Goal: Task Accomplishment & Management: Complete application form

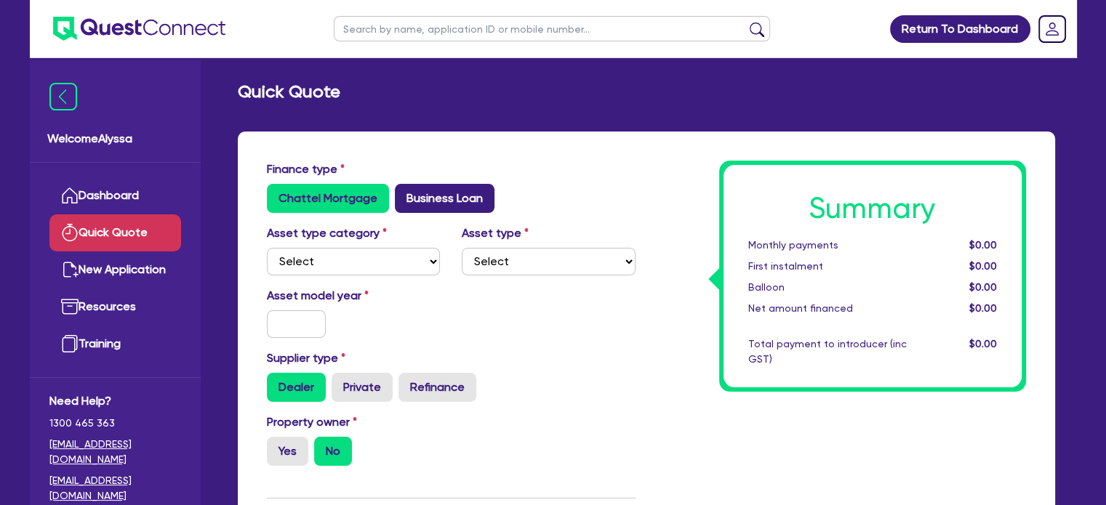
click at [422, 193] on label "Business Loan" at bounding box center [445, 198] width 100 height 29
click at [404, 193] on input "Business Loan" at bounding box center [399, 188] width 9 height 9
radio input "true"
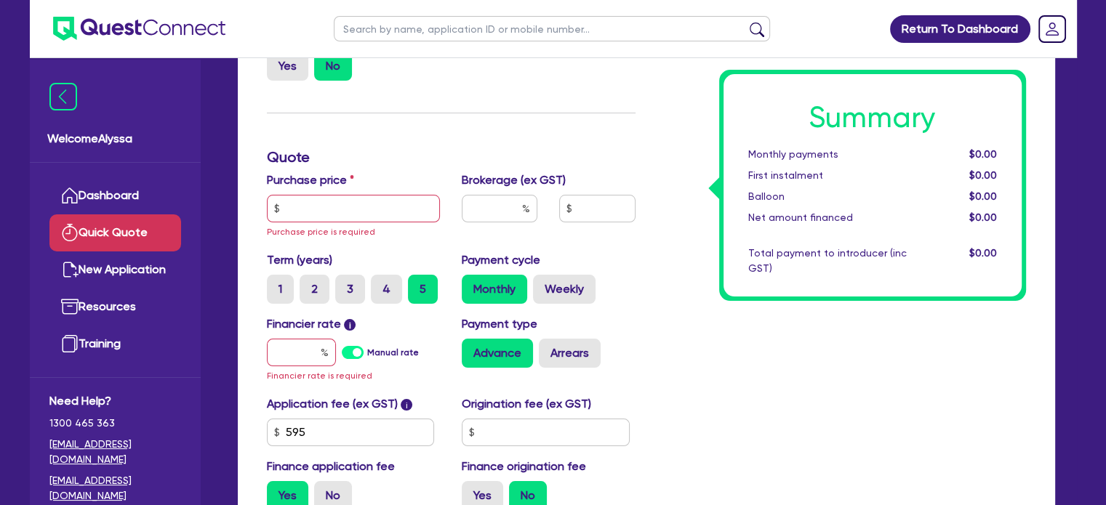
scroll to position [206, 0]
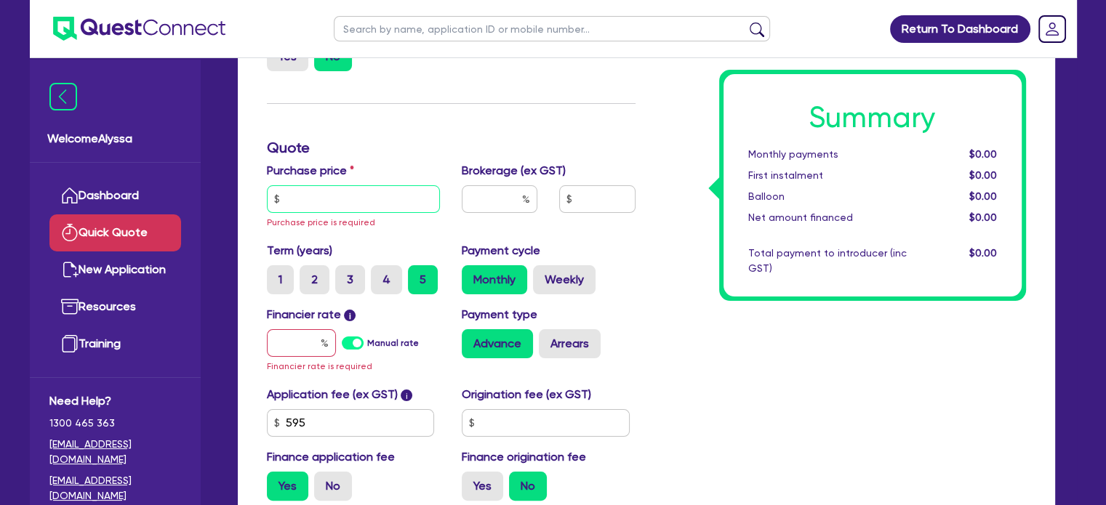
click at [364, 194] on input "text" at bounding box center [354, 199] width 174 height 28
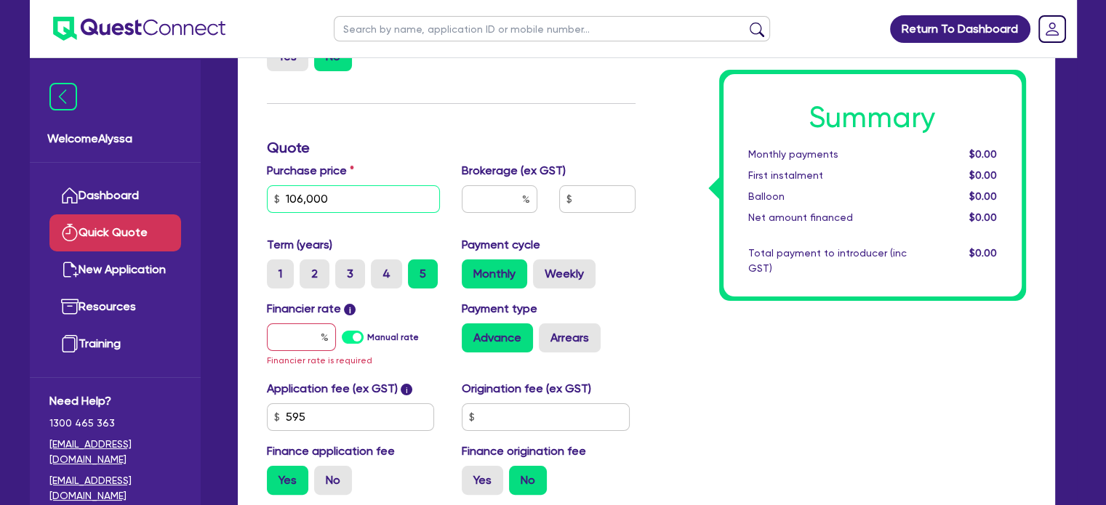
type input "106,000"
click at [504, 204] on input "text" at bounding box center [500, 199] width 76 height 28
type input "4"
click at [281, 342] on input "text" at bounding box center [301, 338] width 69 height 28
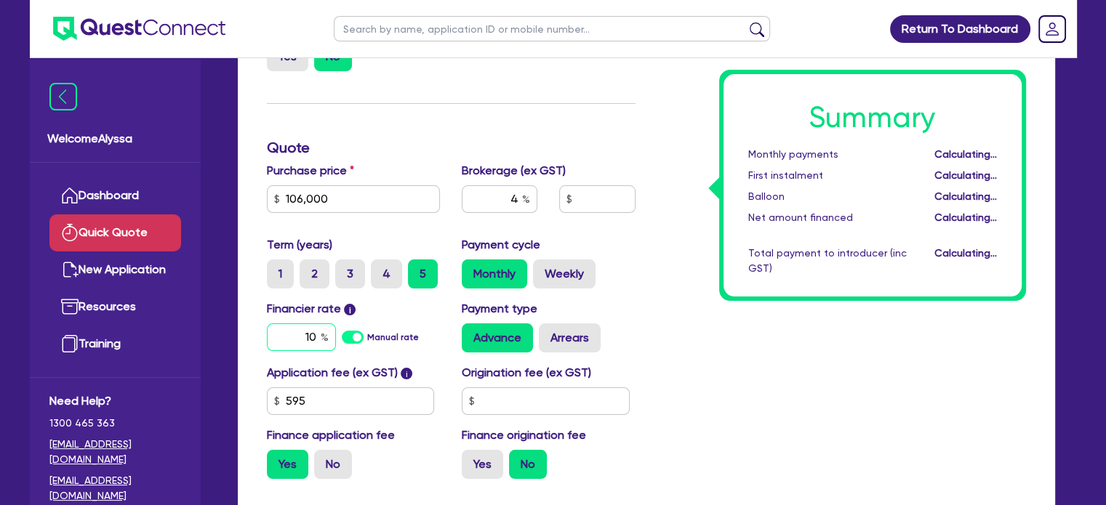
type input "10."
type input "4,266.18"
type input "10.5"
click at [697, 306] on div "Summary Monthly payments $1,901.76 First instalment $1,901.76 Balloon $0.00 Net…" at bounding box center [841, 223] width 391 height 536
type input "4,266.18"
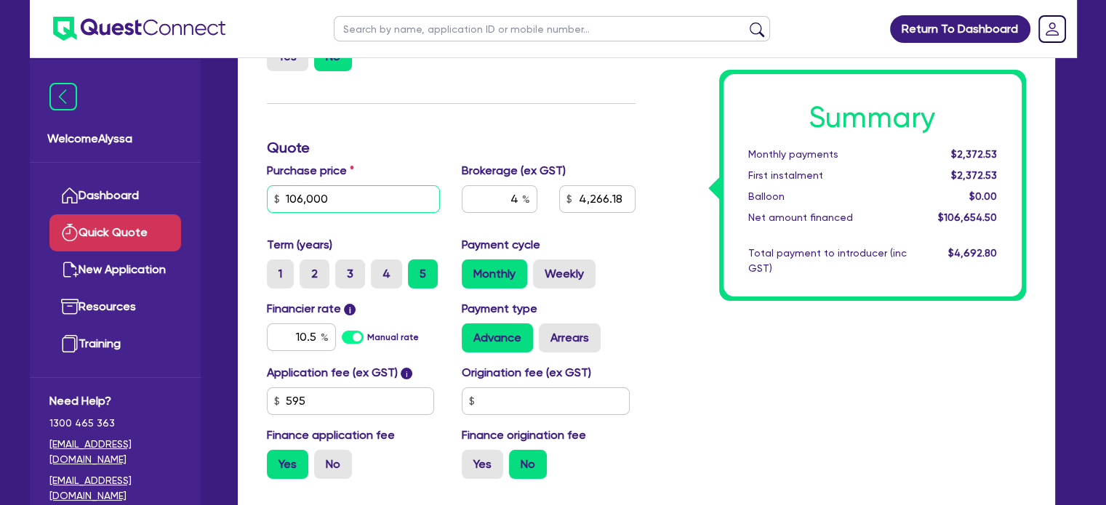
drag, startPoint x: 355, startPoint y: 208, endPoint x: 271, endPoint y: 196, distance: 85.3
click at [271, 196] on input "106,000" at bounding box center [354, 199] width 174 height 28
paste input "16,6"
type input "116,600"
type input "4,690.18"
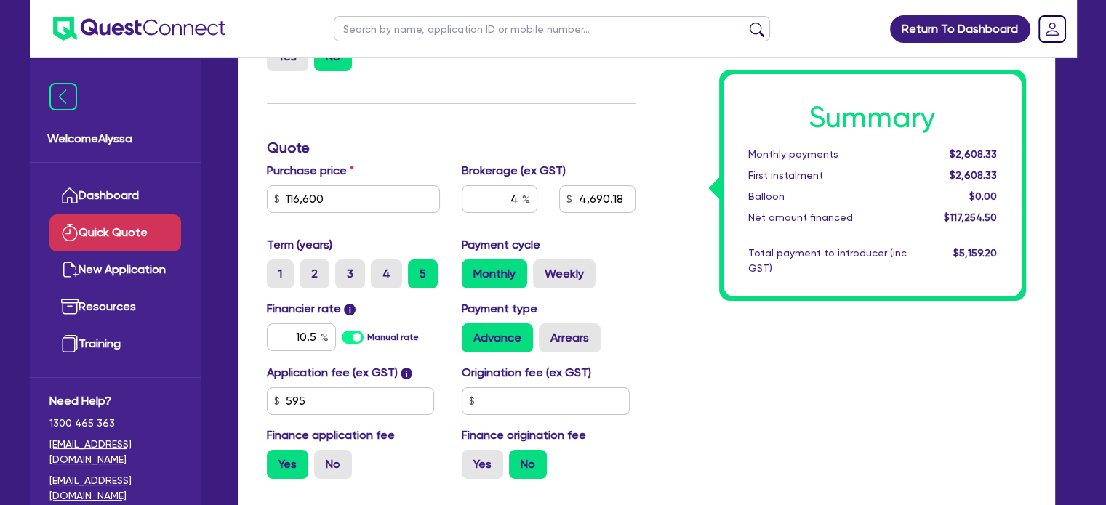
click at [386, 158] on div "Finance type Chattel Mortgage Business Loan Asset type category Select Cars and…" at bounding box center [451, 223] width 391 height 536
drag, startPoint x: 375, startPoint y: 199, endPoint x: 247, endPoint y: 185, distance: 128.7
click at [247, 185] on div "Finance type Chattel Mortgage Business Loan Asset type category Select Cars and…" at bounding box center [646, 245] width 817 height 639
paste input "25,4"
type input "125,400"
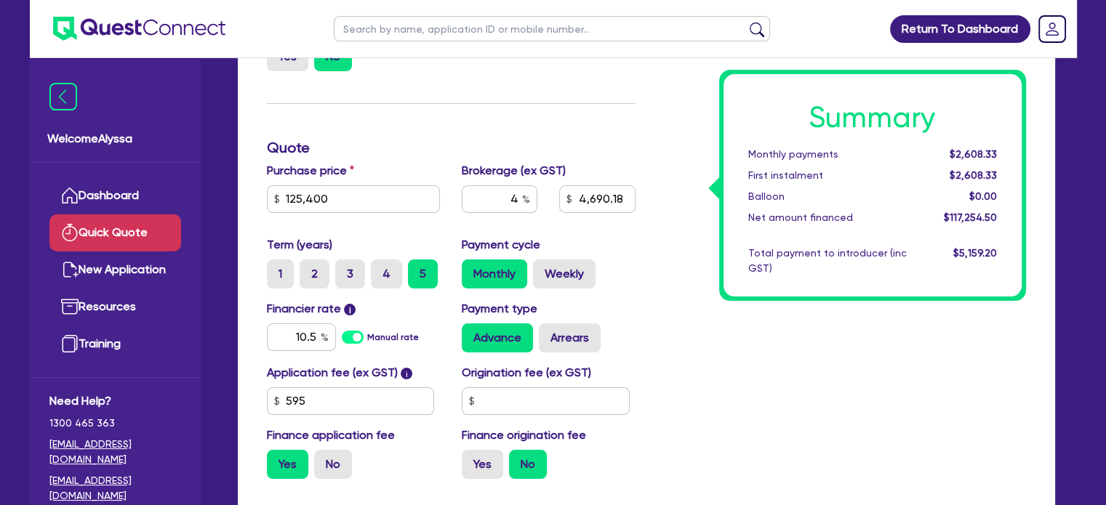
click at [708, 331] on div "Summary Monthly payments $2,608.33 First instalment $2,608.33 Balloon $0.00 Net…" at bounding box center [841, 223] width 391 height 536
type input "5,042.18"
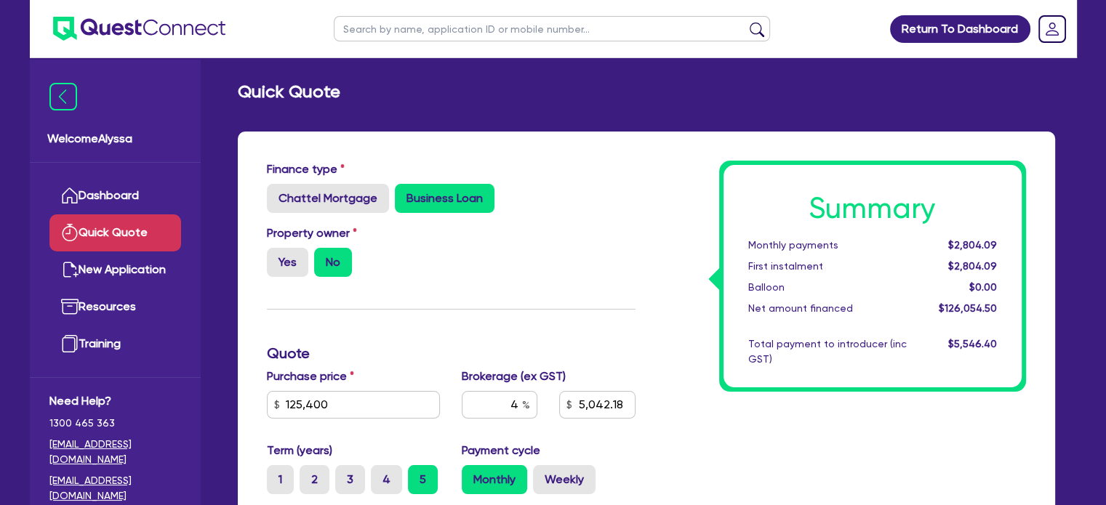
click at [429, 28] on input "text" at bounding box center [552, 28] width 436 height 25
type input "[PERSON_NAME]"
click button "submit" at bounding box center [756, 32] width 23 height 20
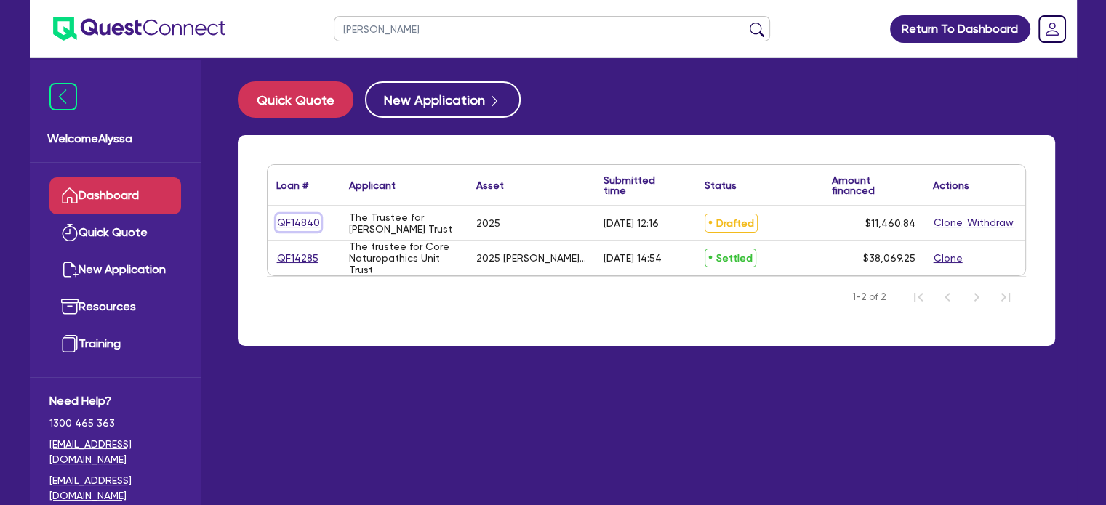
click at [294, 220] on link "QF14840" at bounding box center [298, 223] width 44 height 17
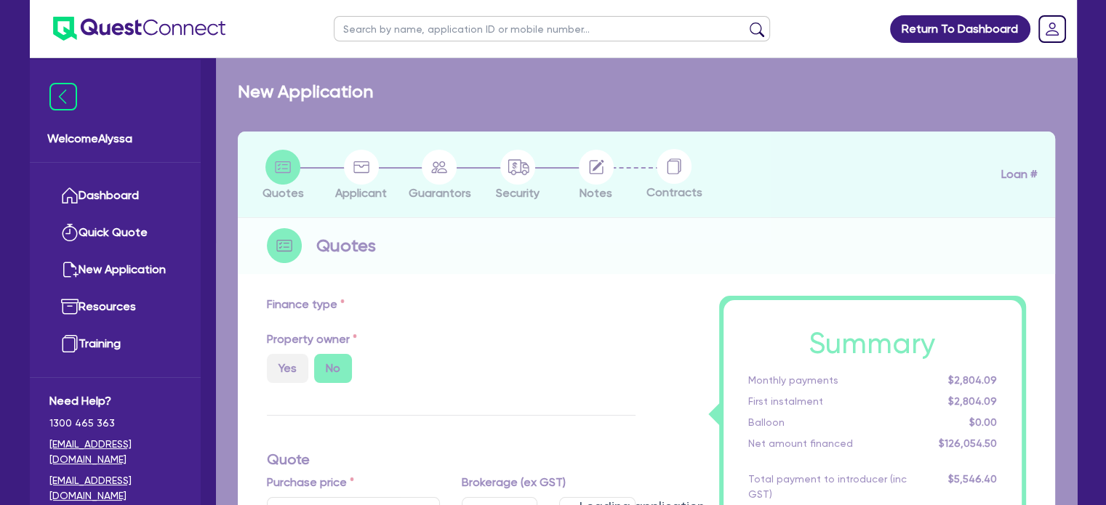
select select "TERTIARY_ASSETS"
type input "2025"
radio input "true"
type input "10,806.34"
type input "6.13"
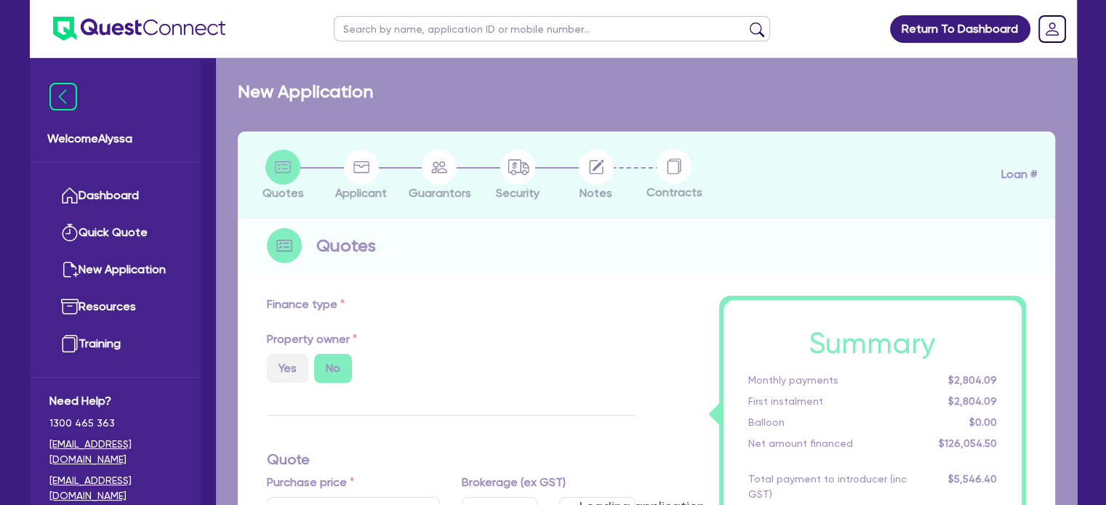
type input "700"
radio input "true"
type input "12"
select select "BEAUTY_EQUIPMENT"
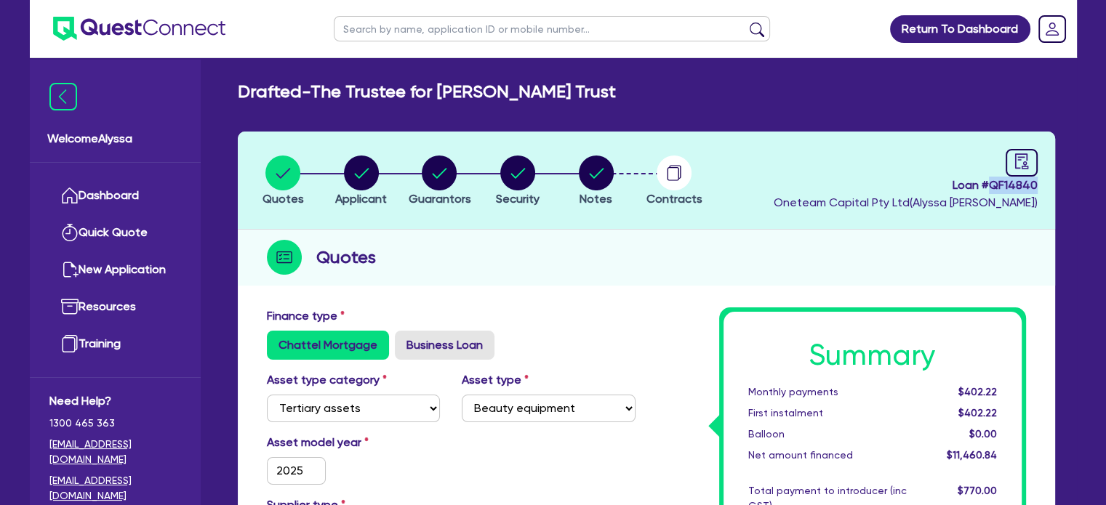
drag, startPoint x: 1041, startPoint y: 183, endPoint x: 993, endPoint y: 183, distance: 48.7
click at [993, 183] on header "Quotes Applicant [GEOGRAPHIC_DATA] Security Notes Contracts Loan # QF14840 Onet…" at bounding box center [646, 181] width 817 height 98
copy span "QF14840"
click at [142, 199] on link "Dashboard" at bounding box center [115, 195] width 132 height 37
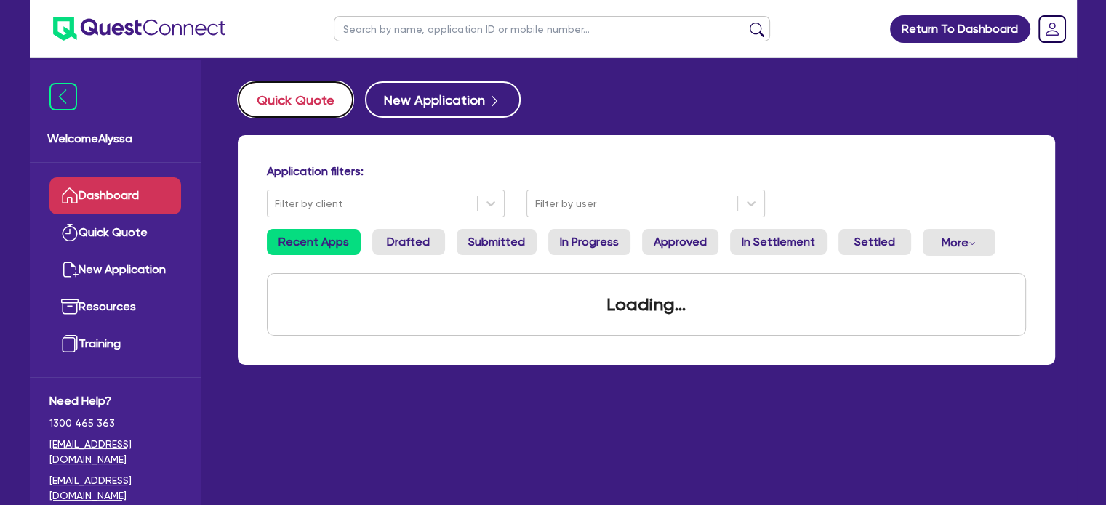
click at [304, 108] on button "Quick Quote" at bounding box center [296, 99] width 116 height 36
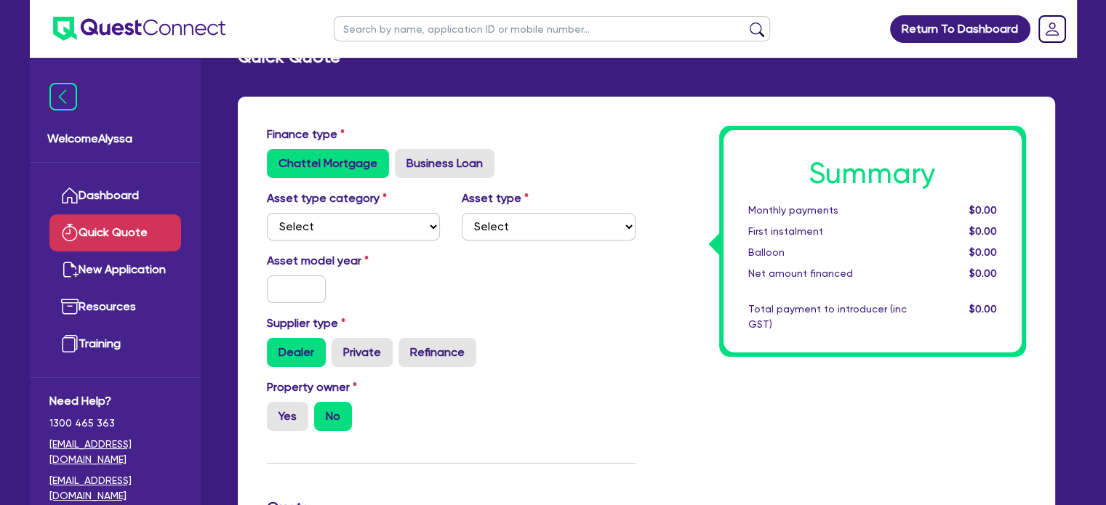
scroll to position [32, 0]
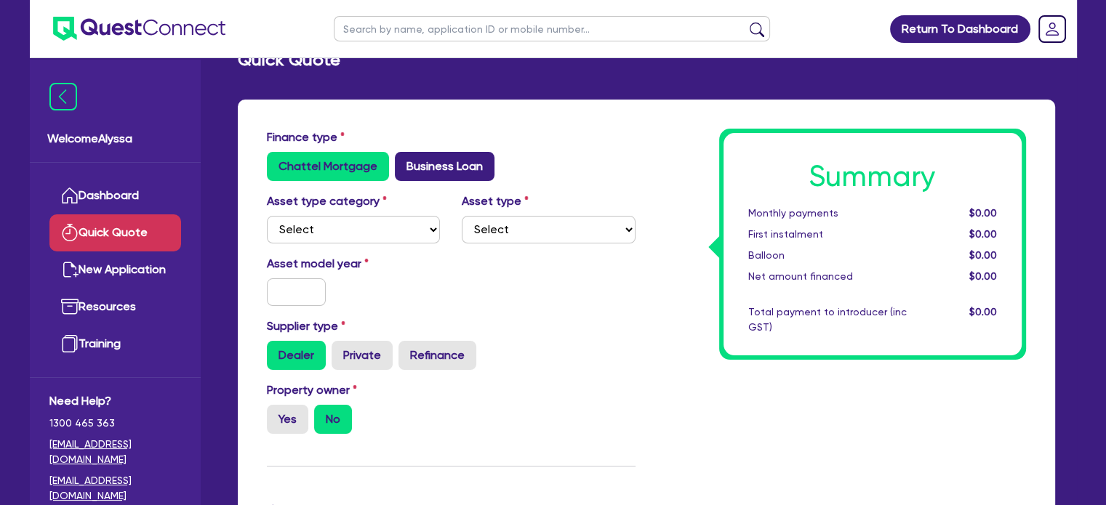
click at [424, 164] on label "Business Loan" at bounding box center [445, 166] width 100 height 29
click at [404, 161] on input "Business Loan" at bounding box center [399, 156] width 9 height 9
radio input "true"
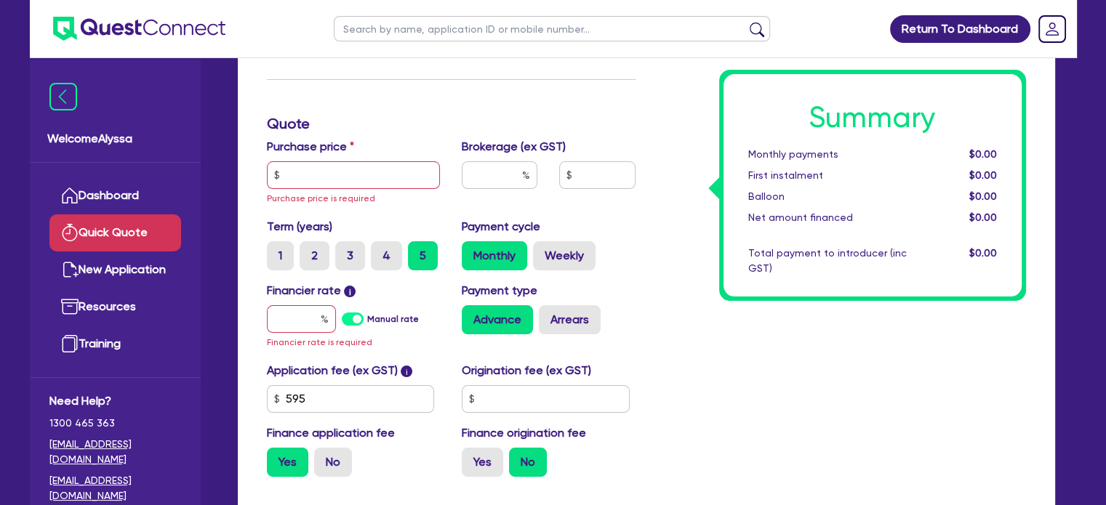
scroll to position [240, 0]
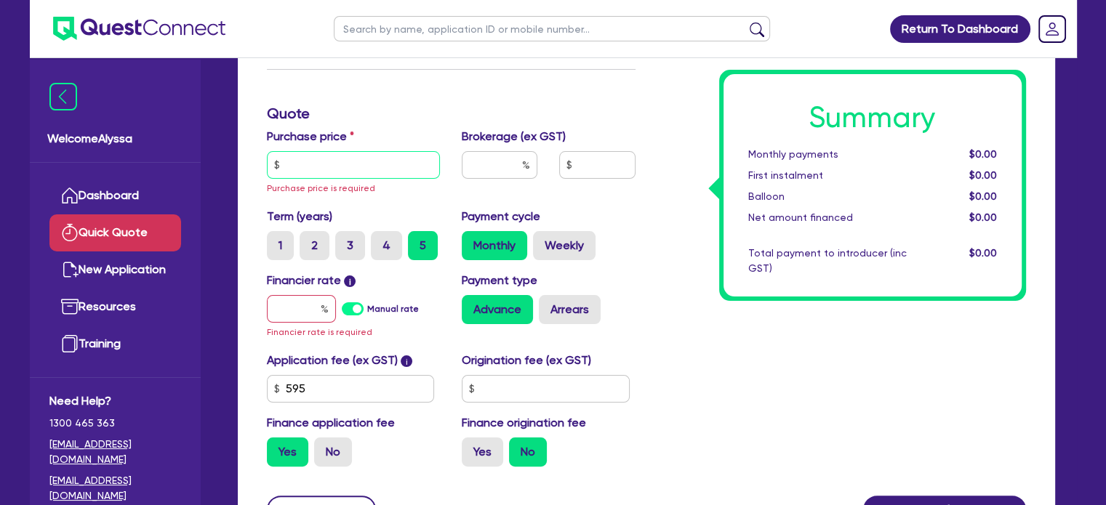
click at [327, 168] on input "text" at bounding box center [354, 165] width 174 height 28
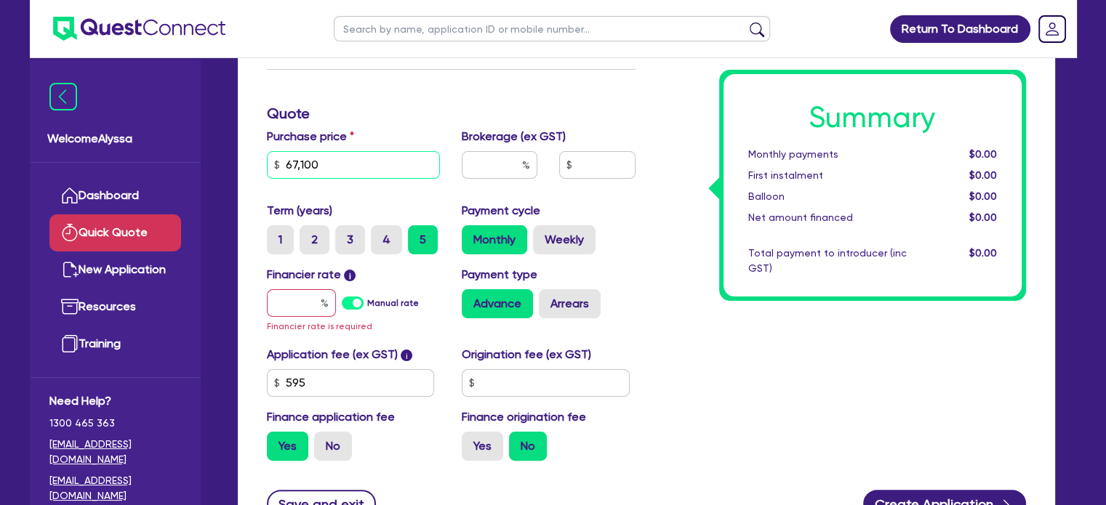
type input "67,100"
click at [314, 310] on input "text" at bounding box center [301, 303] width 69 height 28
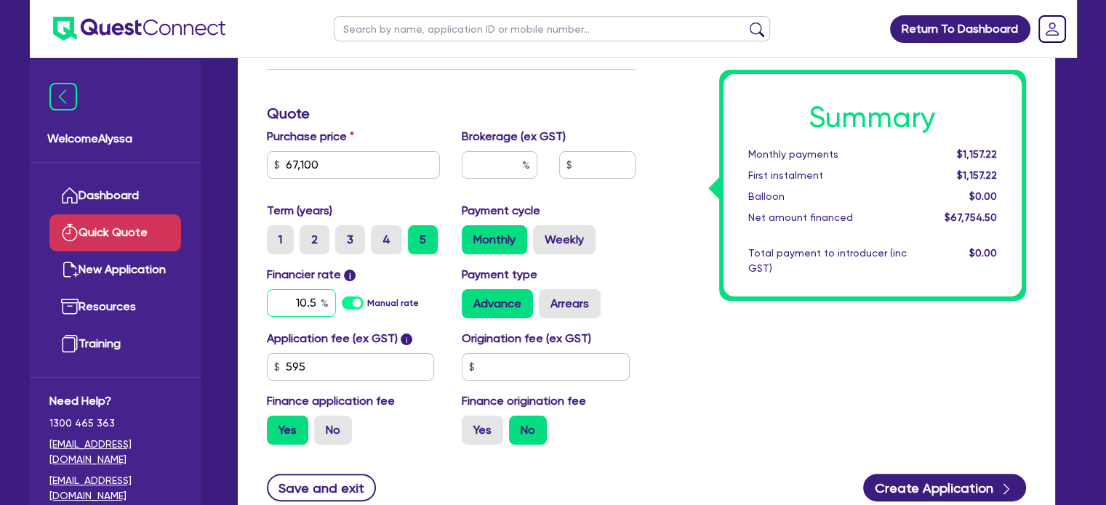
type input "10.5"
click at [492, 168] on input "text" at bounding box center [500, 165] width 76 height 28
type input "4"
type input "2,710.18"
click at [684, 337] on div "Summary Monthly payments $1,443.68 First instalment $1,443.68 Balloon $0.00 Net…" at bounding box center [841, 189] width 391 height 536
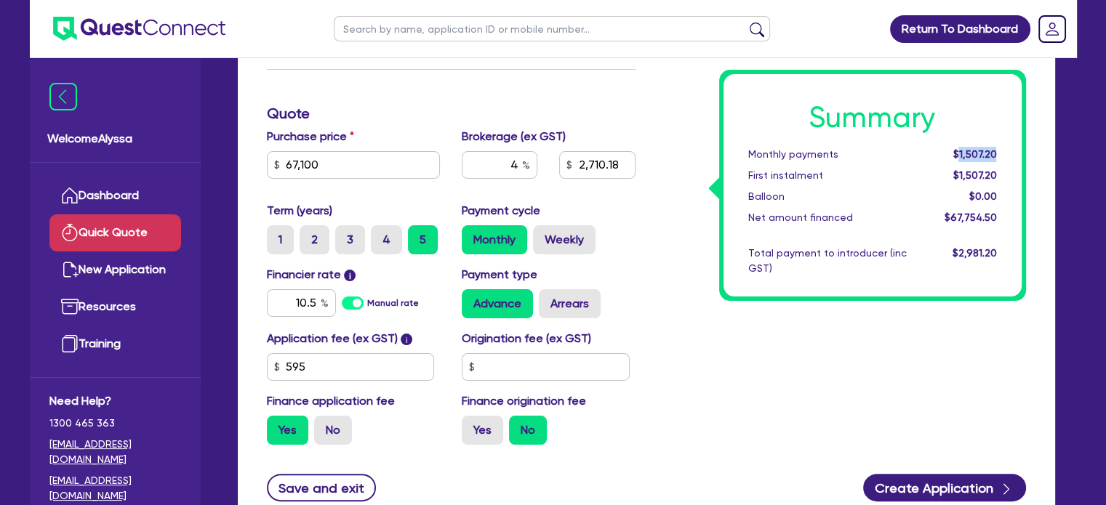
drag, startPoint x: 999, startPoint y: 148, endPoint x: 958, endPoint y: 153, distance: 41.1
click at [958, 153] on div "$1,507.20" at bounding box center [963, 154] width 90 height 15
copy span "1,507.20"
click at [593, 302] on label "Arrears" at bounding box center [570, 303] width 62 height 29
click at [548, 299] on input "Arrears" at bounding box center [543, 293] width 9 height 9
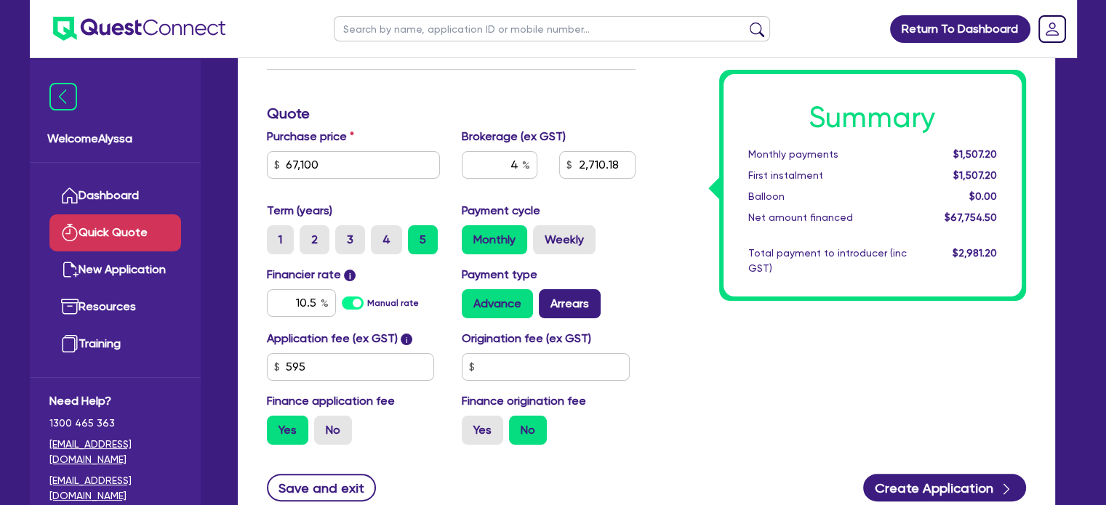
radio input "true"
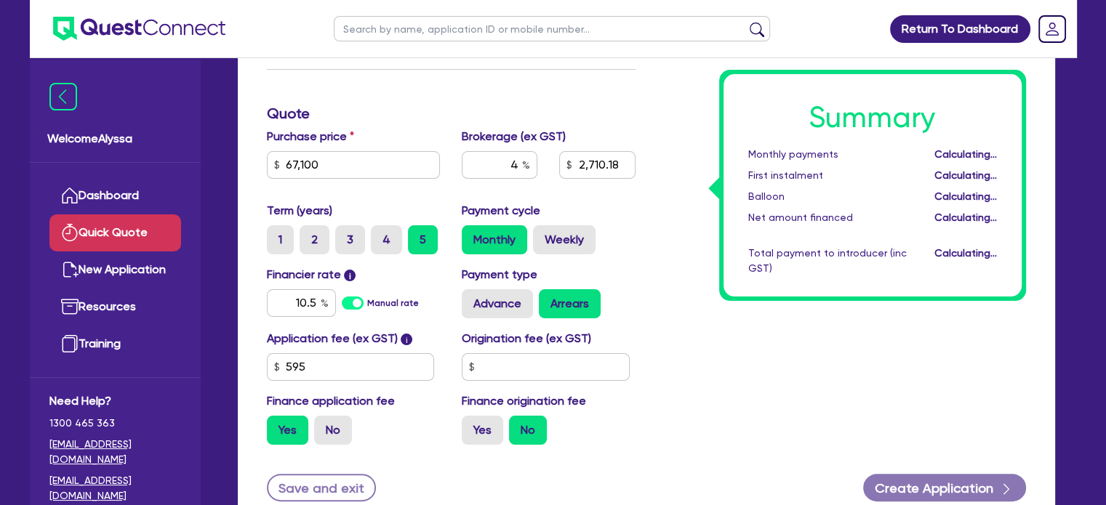
type input "2,710.18"
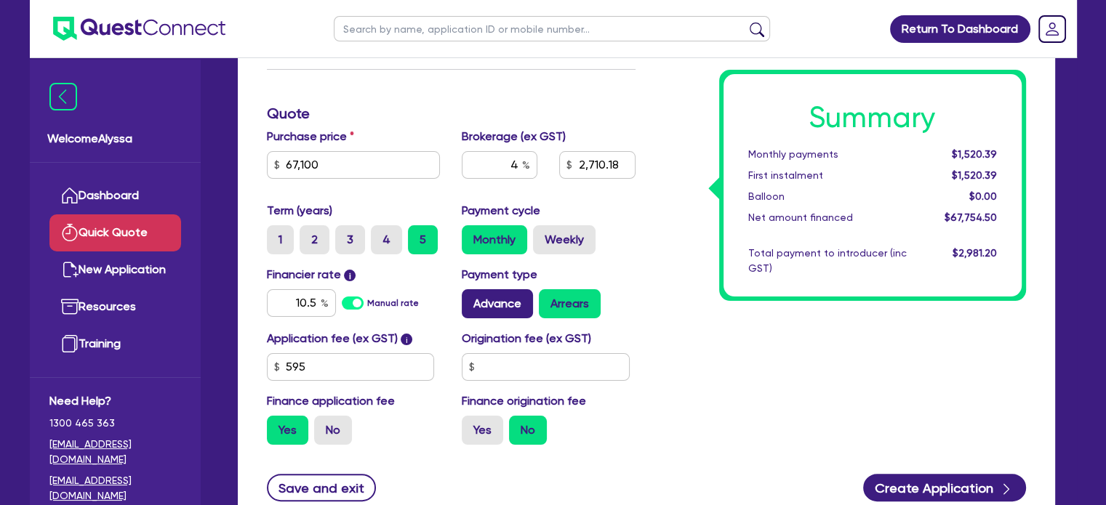
click at [506, 308] on label "Advance" at bounding box center [497, 303] width 71 height 29
click at [471, 299] on input "Advance" at bounding box center [466, 293] width 9 height 9
radio input "true"
type input "2,710.18"
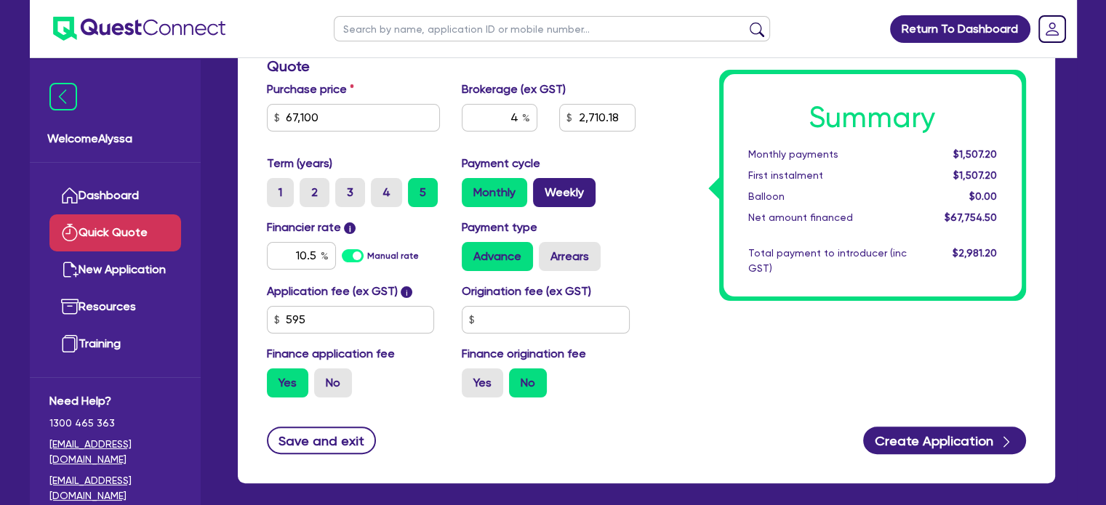
scroll to position [287, 0]
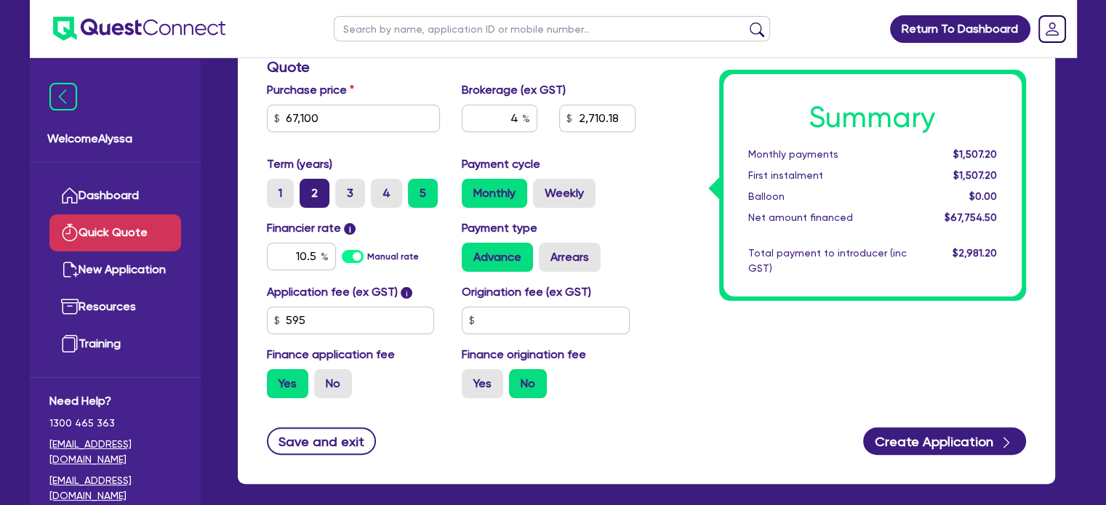
click at [318, 185] on label "2" at bounding box center [315, 193] width 30 height 29
click at [309, 185] on input "2" at bounding box center [304, 183] width 9 height 9
radio input "true"
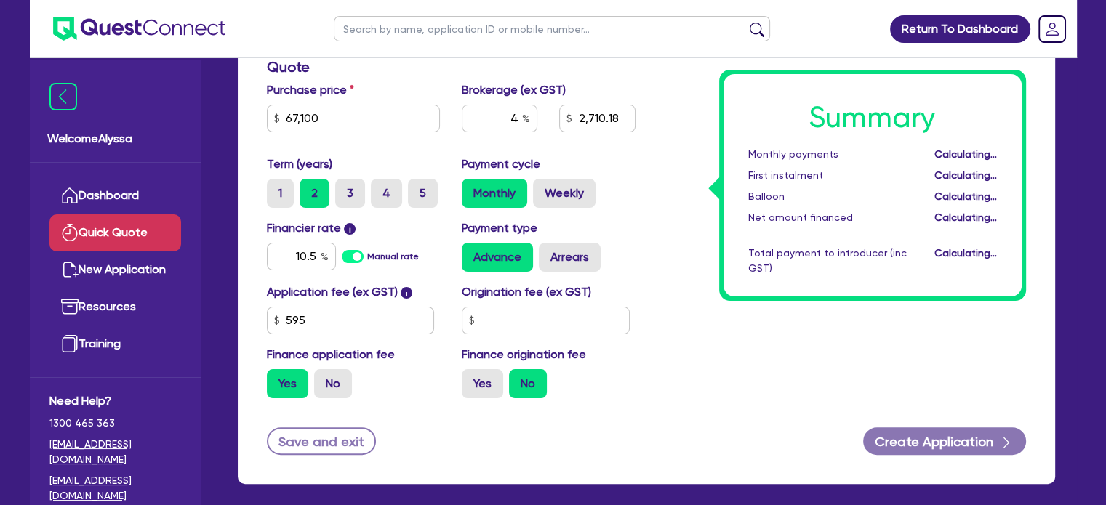
type input "2,710.18"
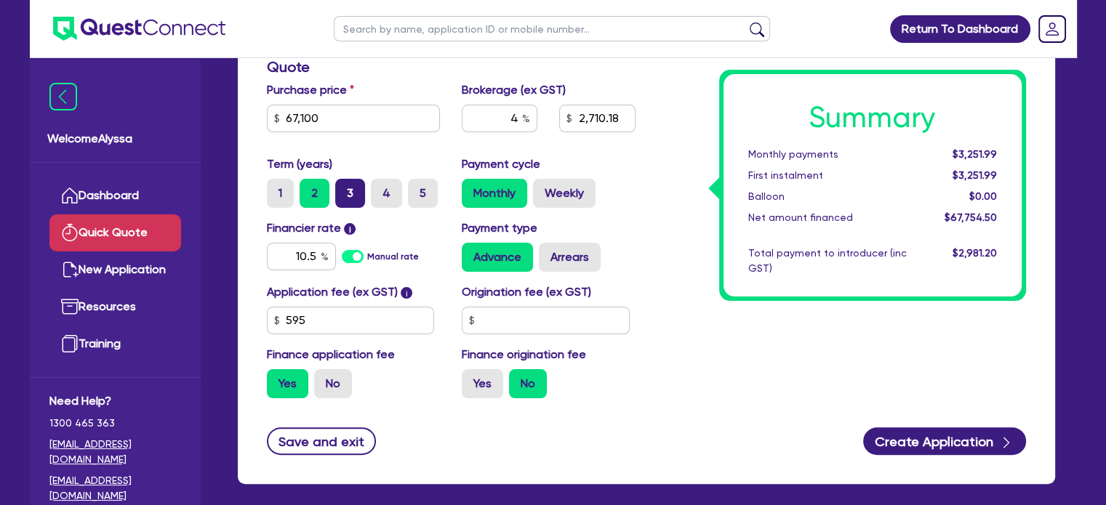
click at [359, 193] on label "3" at bounding box center [350, 193] width 30 height 29
click at [345, 188] on input "3" at bounding box center [339, 183] width 9 height 9
radio input "true"
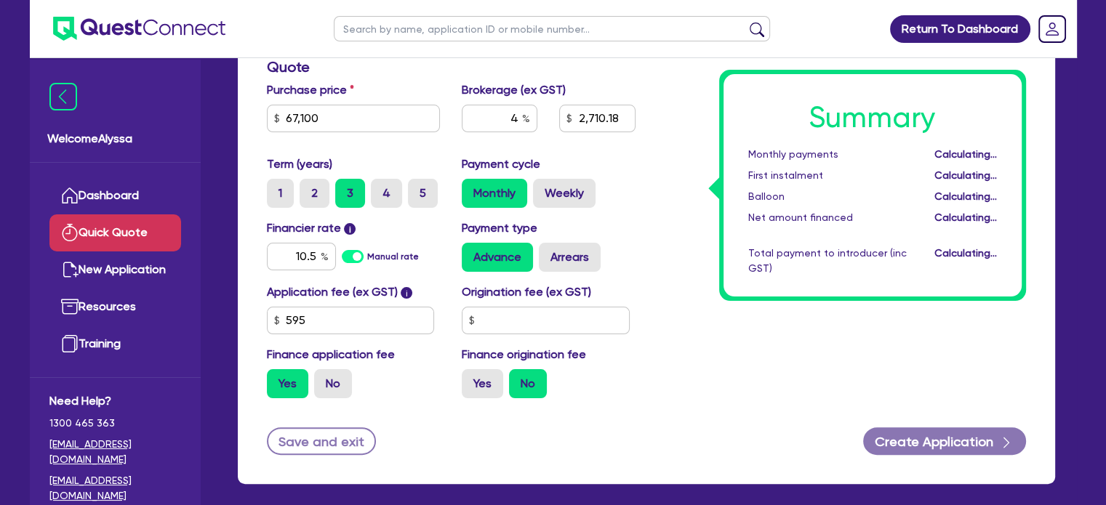
type input "2,710.18"
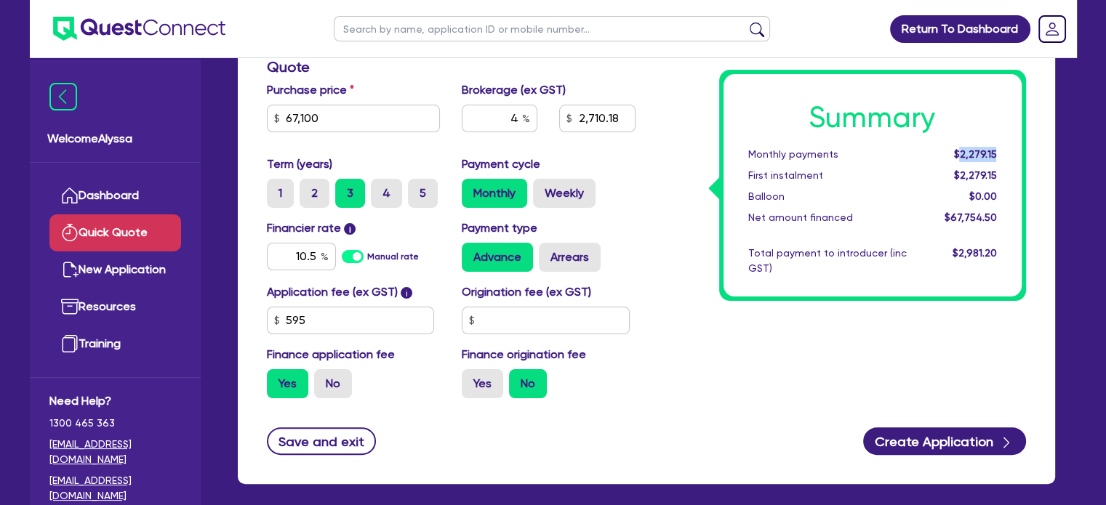
drag, startPoint x: 1001, startPoint y: 151, endPoint x: 963, endPoint y: 154, distance: 38.0
click at [963, 154] on div "$2,279.15" at bounding box center [963, 154] width 90 height 15
copy span "2,279.15"
click at [308, 197] on label "2" at bounding box center [315, 193] width 30 height 29
click at [308, 188] on input "2" at bounding box center [304, 183] width 9 height 9
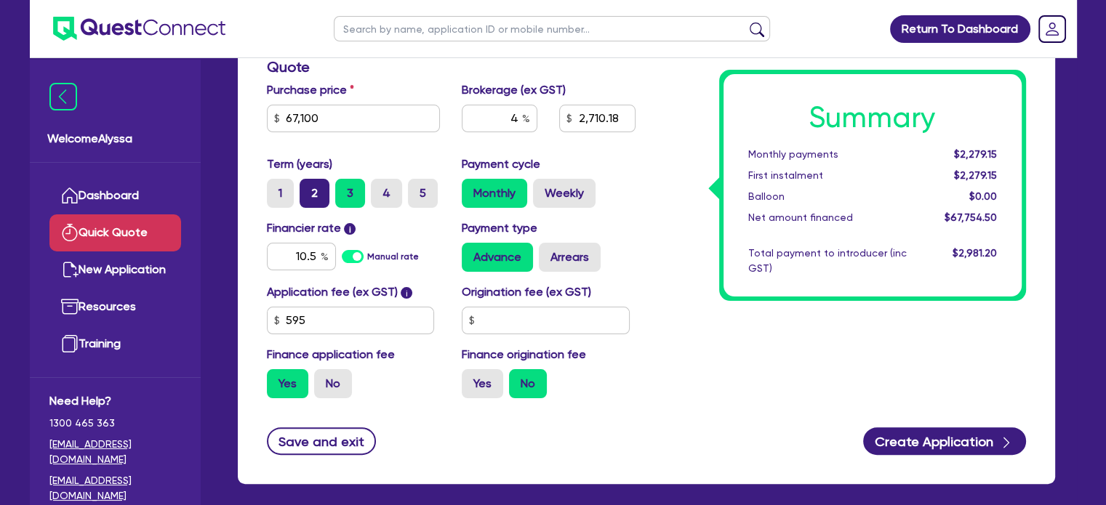
radio input "true"
type input "2,710.18"
click at [268, 193] on label "1" at bounding box center [280, 193] width 27 height 29
click at [268, 188] on input "1" at bounding box center [271, 183] width 9 height 9
radio input "true"
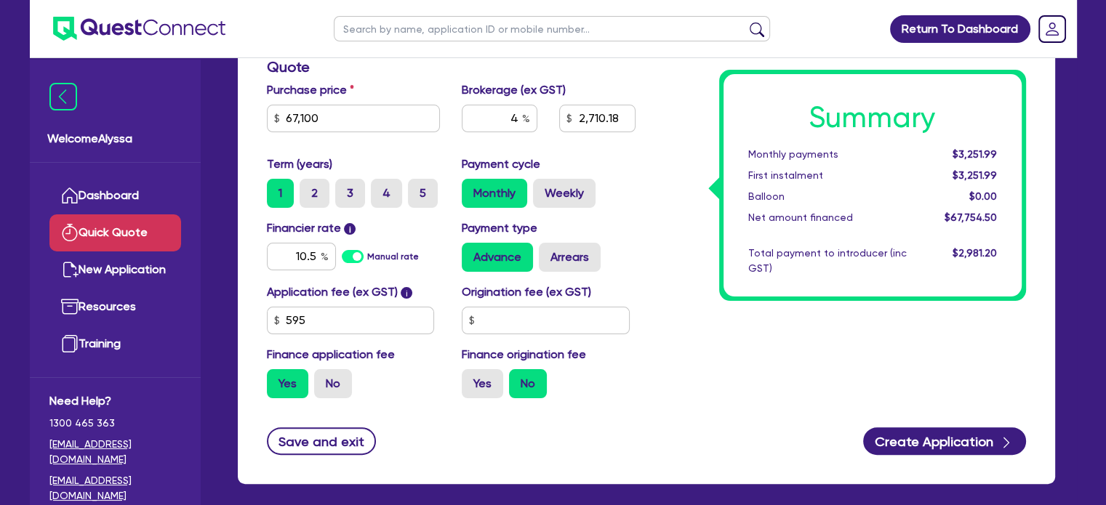
type input "2,710.18"
click at [324, 186] on label "2" at bounding box center [315, 193] width 30 height 29
click at [309, 186] on input "2" at bounding box center [304, 183] width 9 height 9
radio input "true"
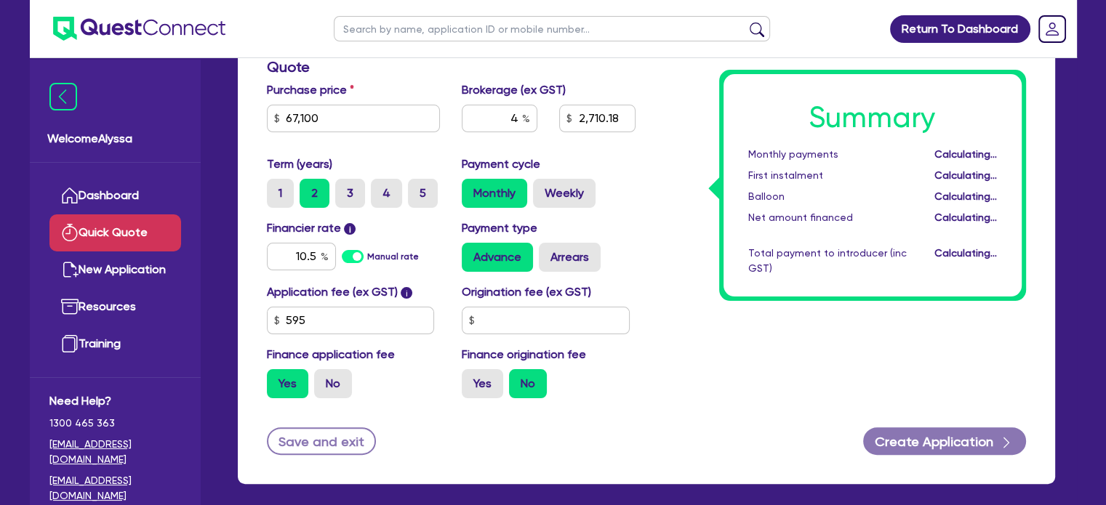
type input "2,710.18"
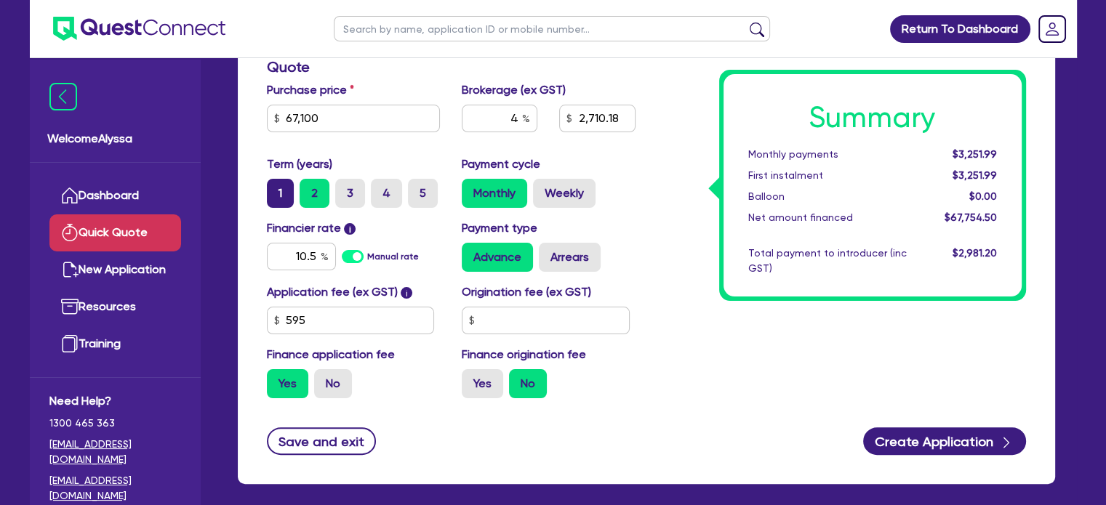
click at [289, 188] on label "1" at bounding box center [280, 193] width 27 height 29
click at [276, 188] on input "1" at bounding box center [271, 183] width 9 height 9
radio input "true"
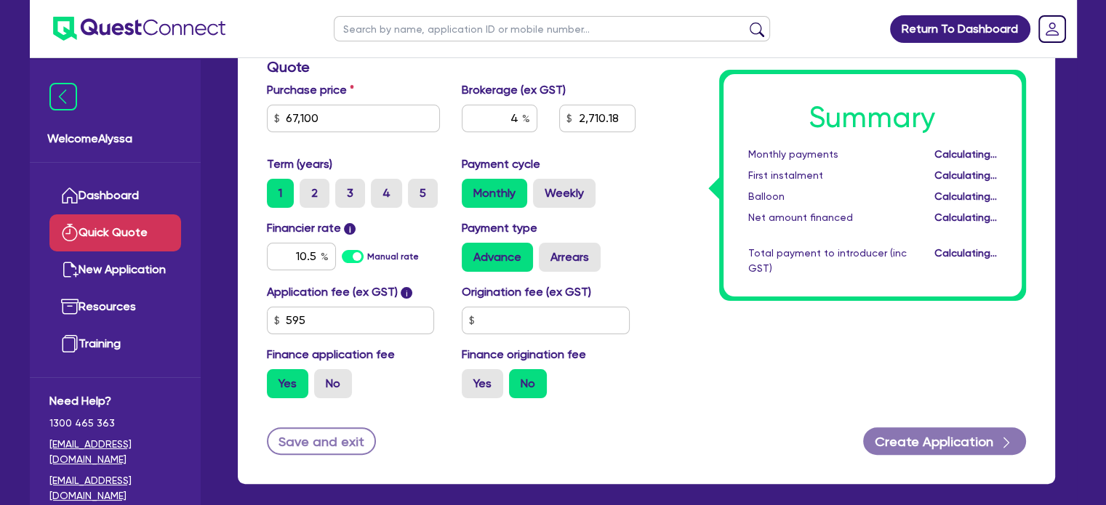
type input "2,710.18"
